Goal: Communication & Community: Answer question/provide support

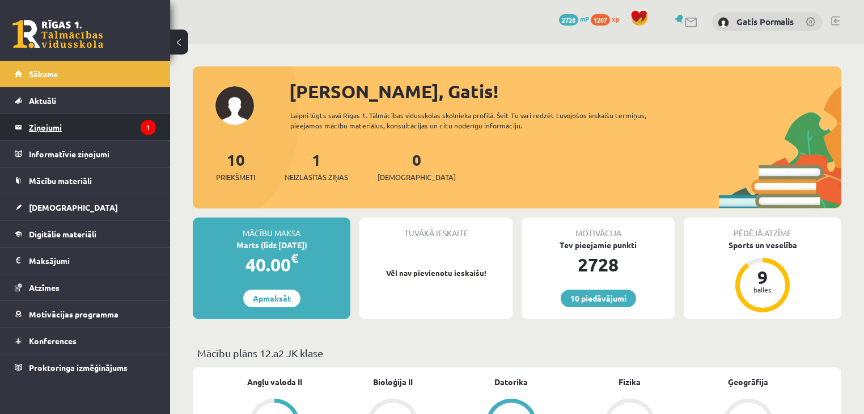
click at [139, 128] on legend "Ziņojumi 1" at bounding box center [92, 127] width 127 height 26
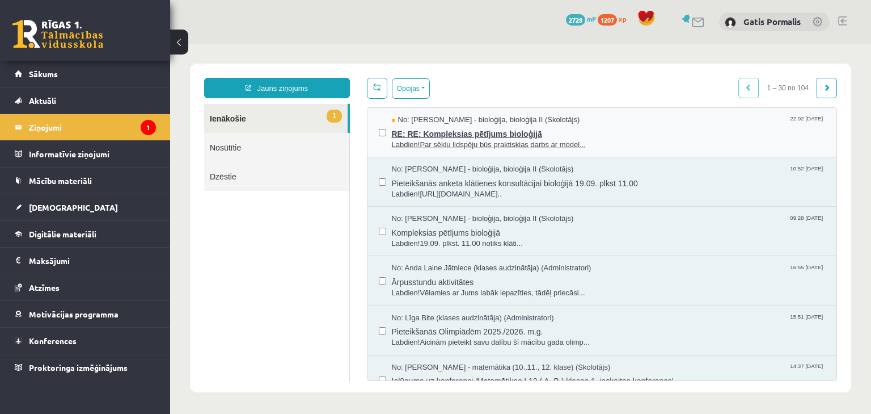
click at [454, 125] on span "RE: RE: Kompleksias pētījums bioloģijā" at bounding box center [609, 132] width 434 height 14
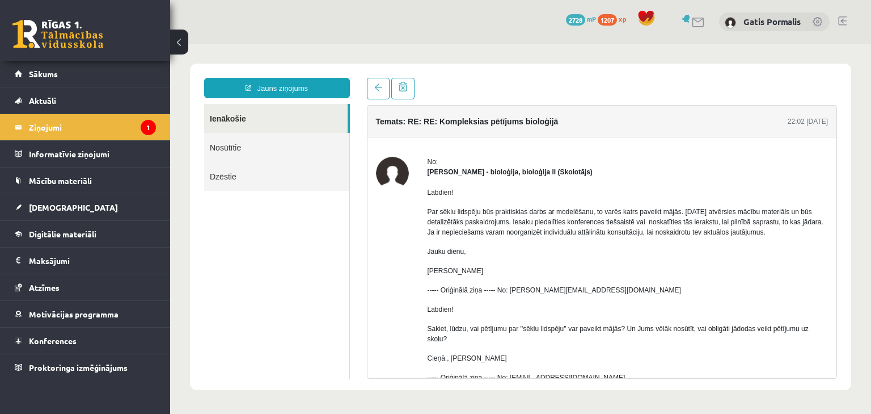
drag, startPoint x: 493, startPoint y: 207, endPoint x: 783, endPoint y: 232, distance: 290.9
click at [783, 232] on p "Par sēklu lidspēju būs praktiskias darbs ar modelēšanu, to varēs katrs paveikt …" at bounding box center [628, 221] width 401 height 31
click at [724, 249] on p "Jauku dienu," at bounding box center [628, 251] width 401 height 10
click at [146, 78] on link "Sākums" at bounding box center [85, 74] width 141 height 26
